Goal: Find contact information: Find contact information

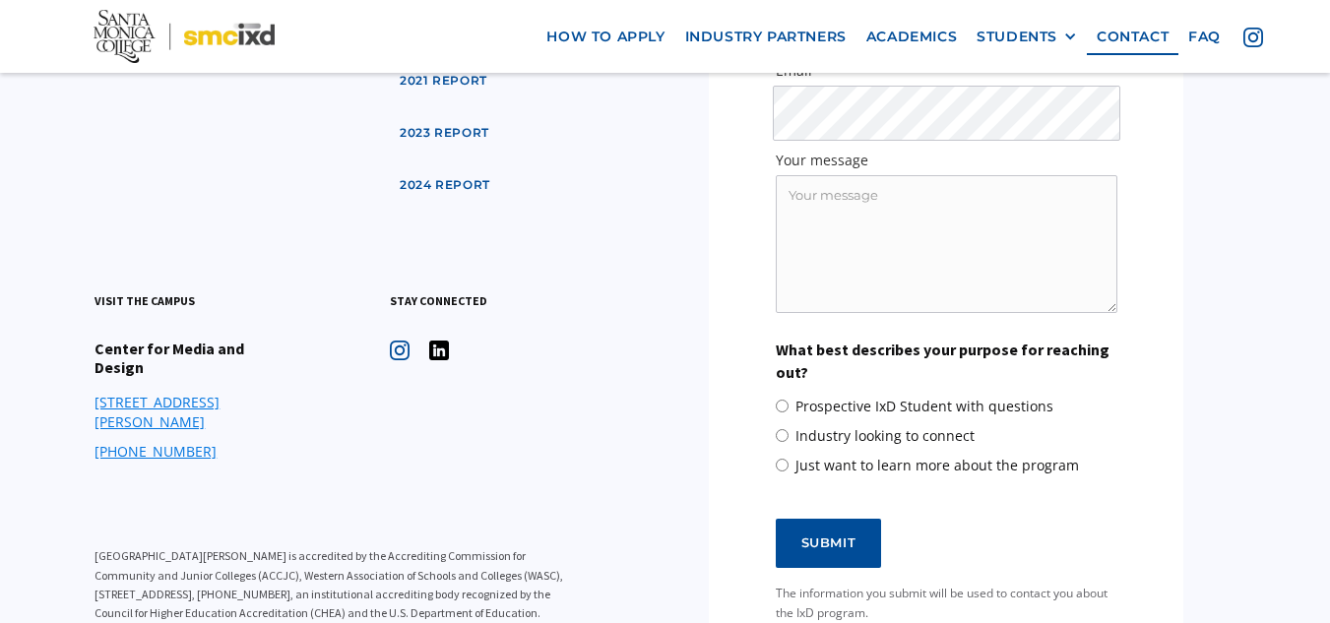
scroll to position [9710, 0]
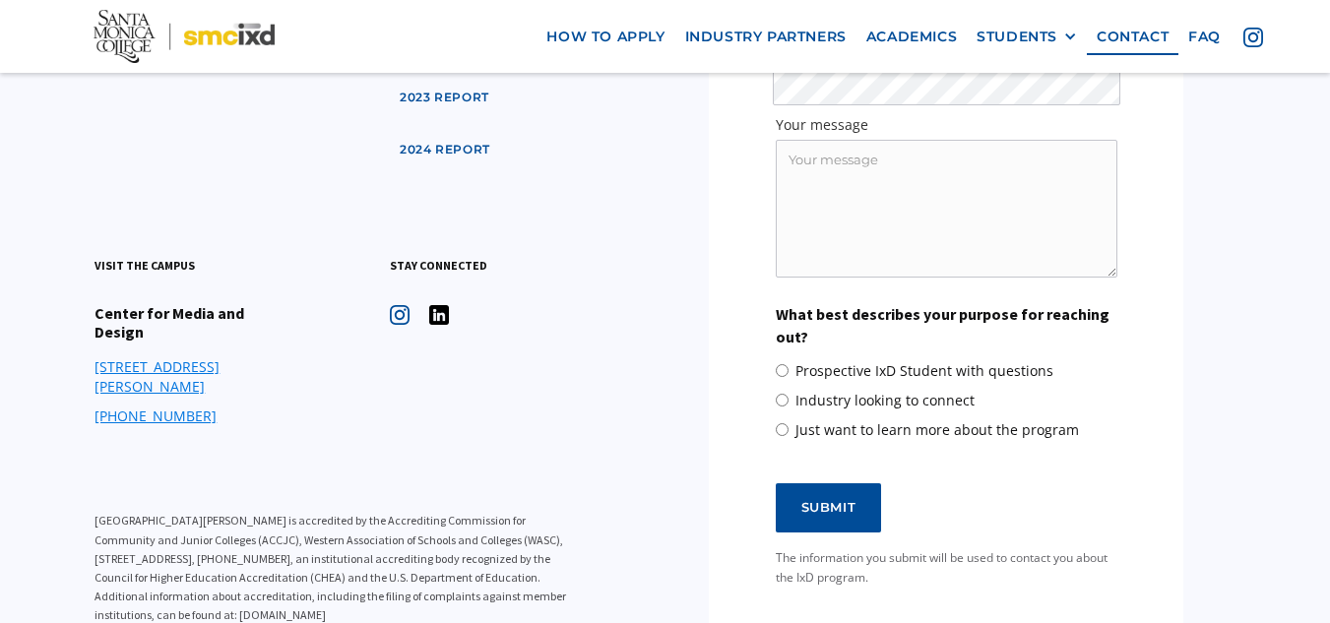
click at [137, 406] on link "[PHONE_NUMBER]" at bounding box center [155, 416] width 122 height 20
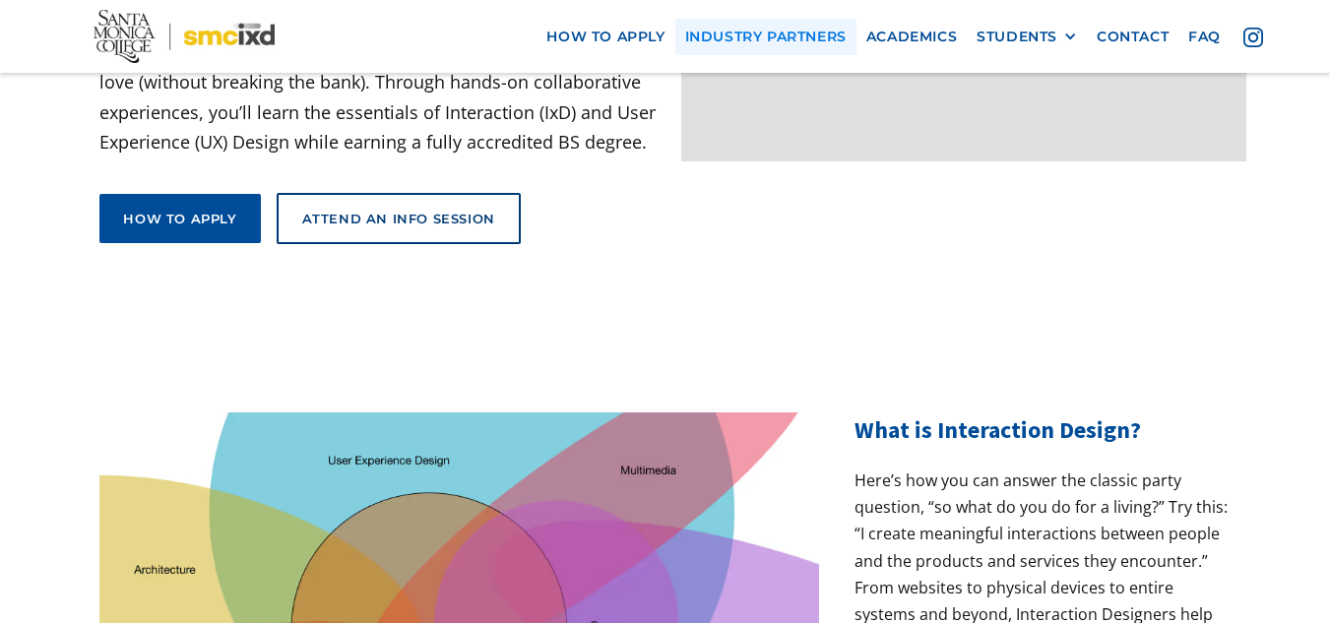
scroll to position [197, 0]
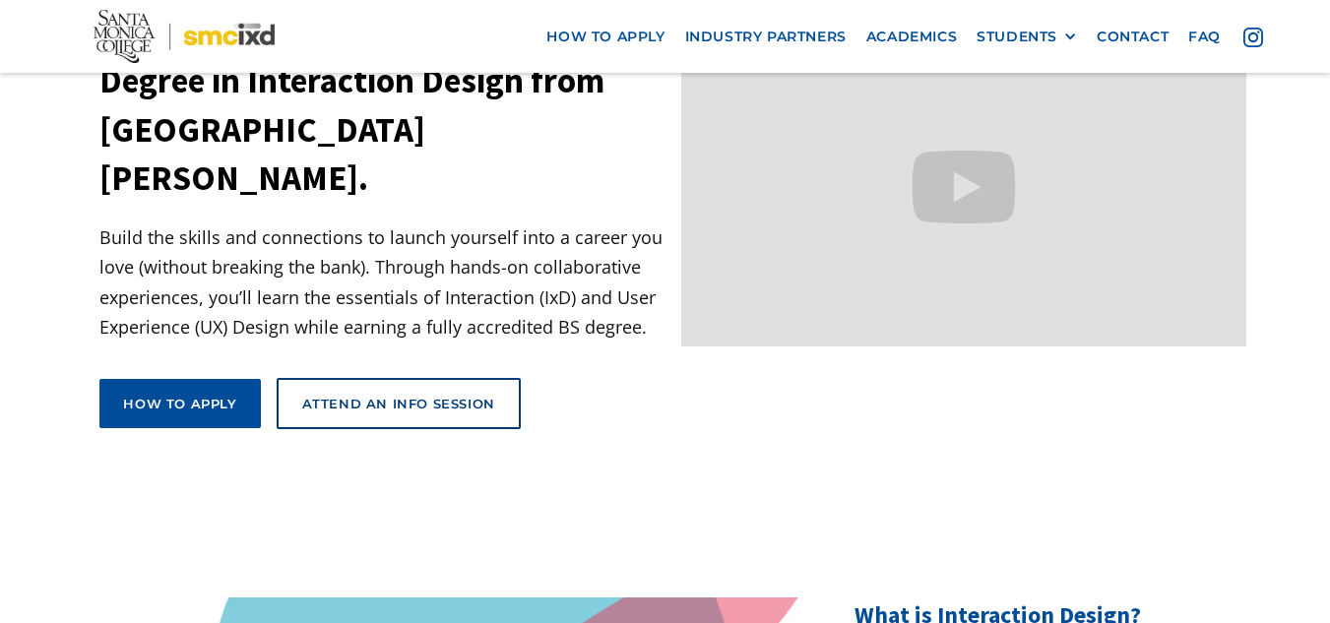
click at [302, 383] on div "How to apply view curriculum Attend an Info Session" at bounding box center [309, 411] width 420 height 67
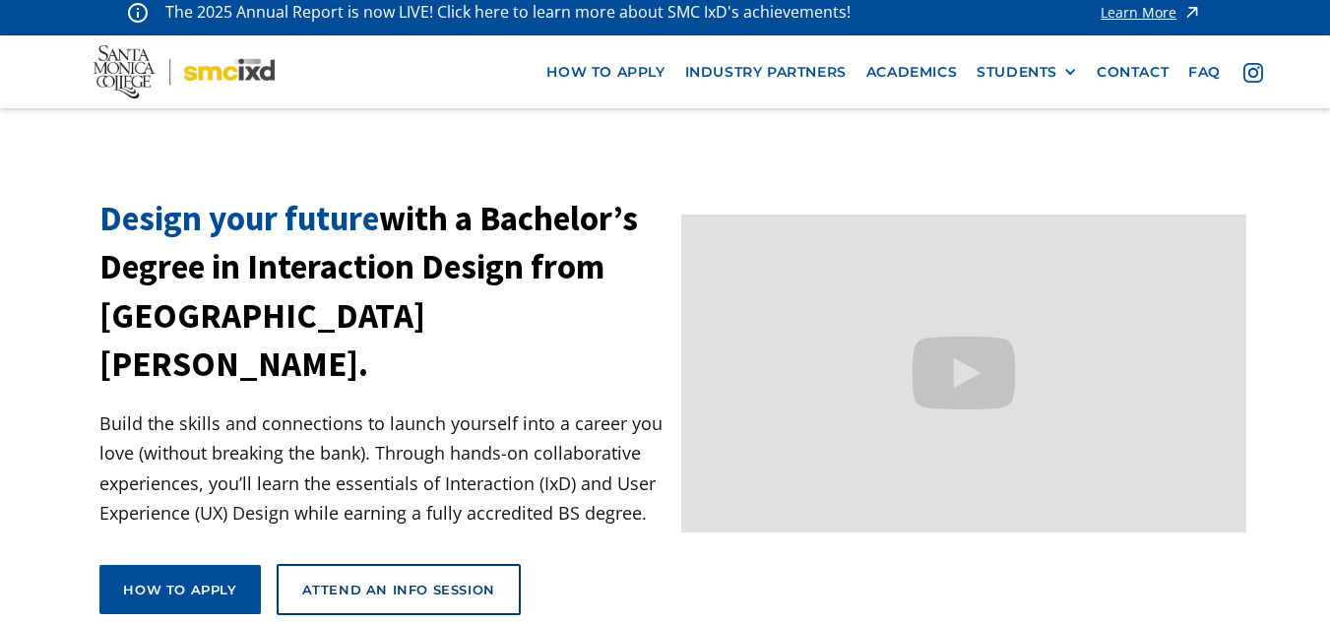
scroll to position [0, 0]
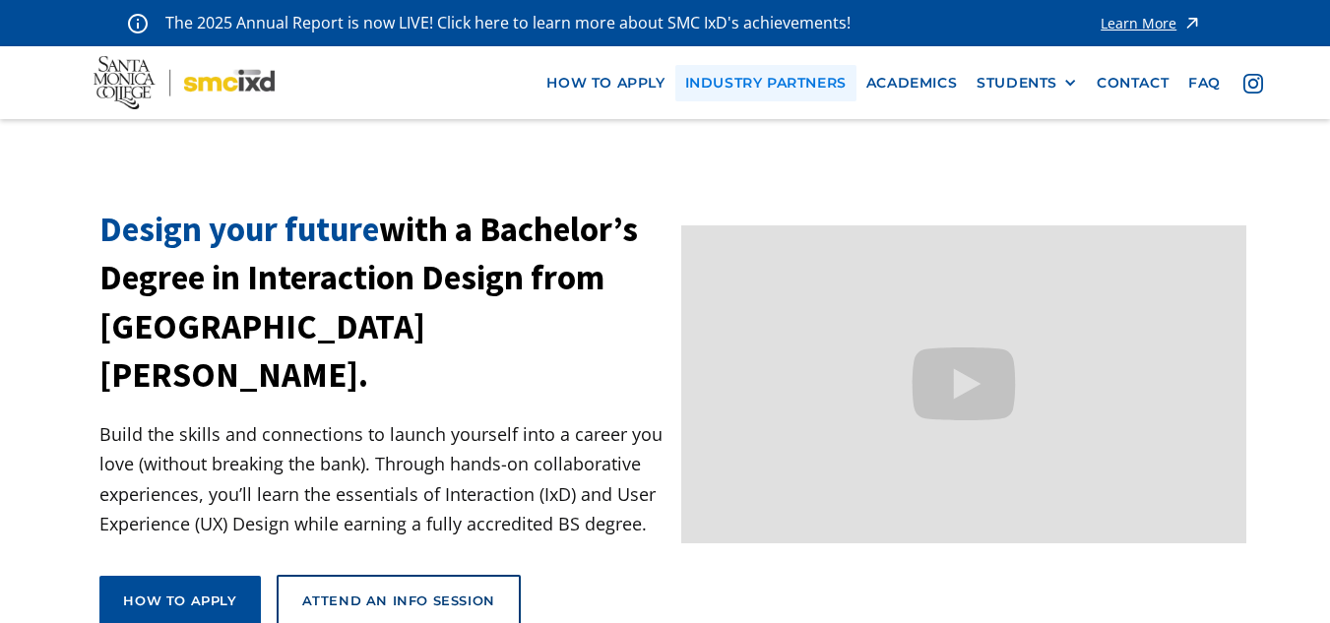
click at [780, 88] on link "industry partners" at bounding box center [765, 83] width 181 height 36
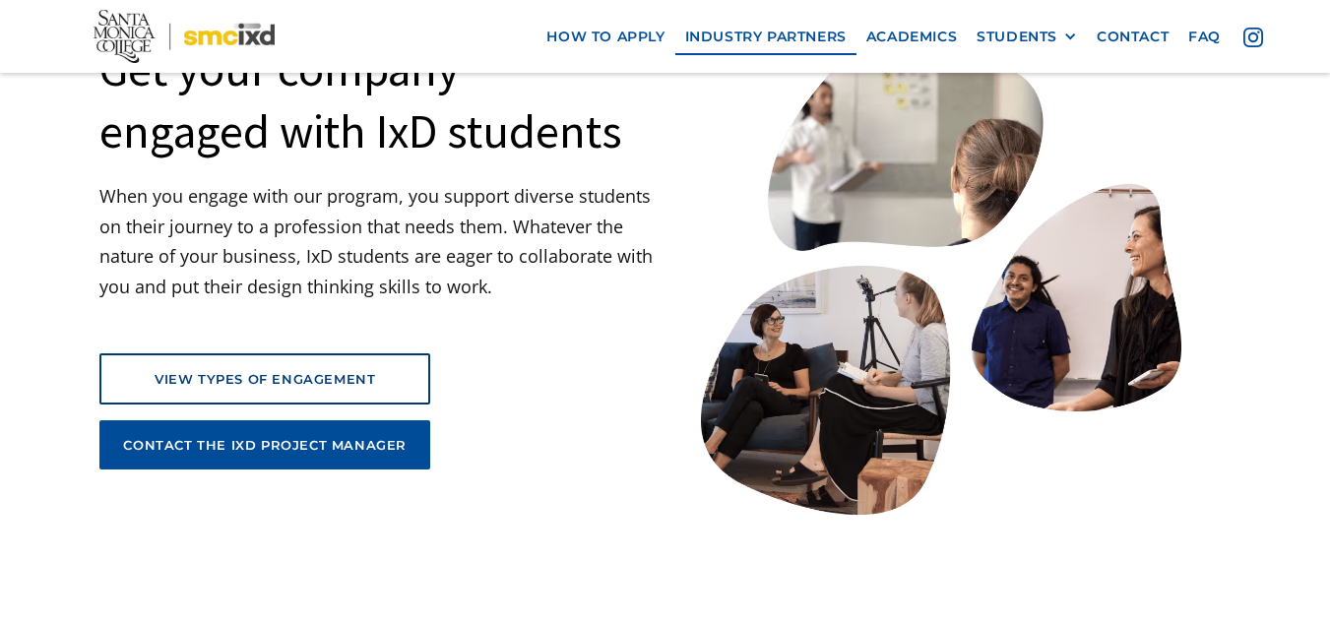
scroll to position [263, 0]
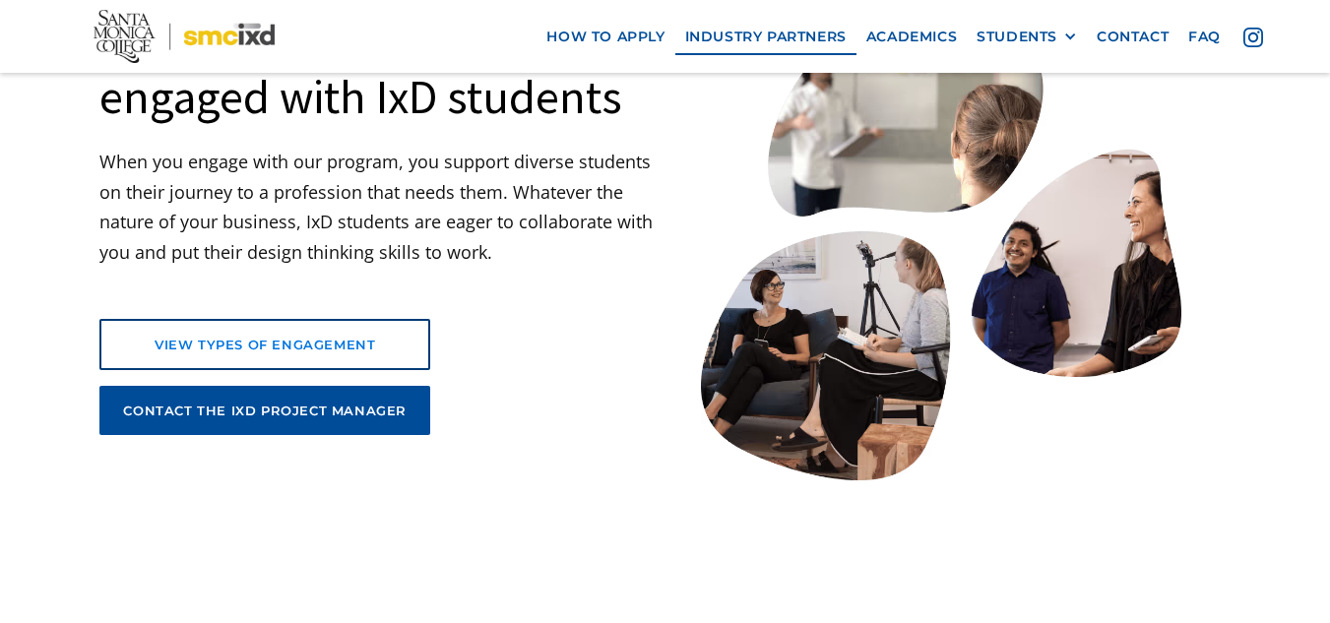
click at [202, 343] on div "view types of engagement" at bounding box center [264, 345] width 279 height 18
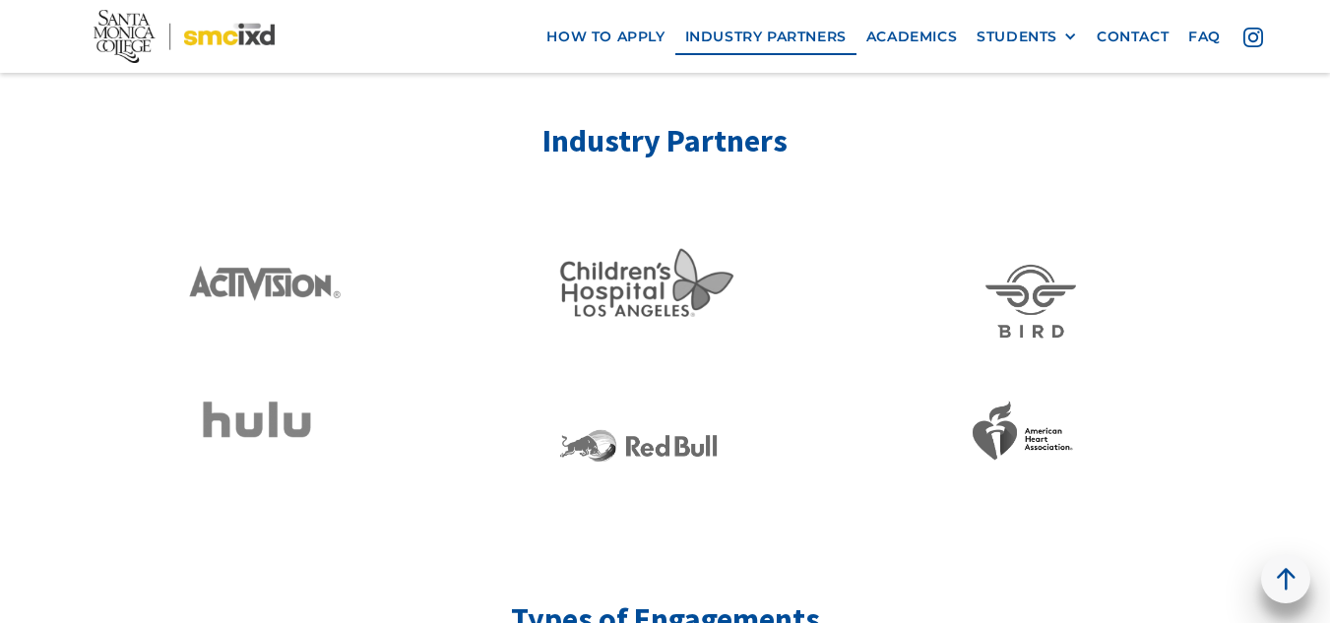
scroll to position [3656, 0]
